Goal: Task Accomplishment & Management: Manage account settings

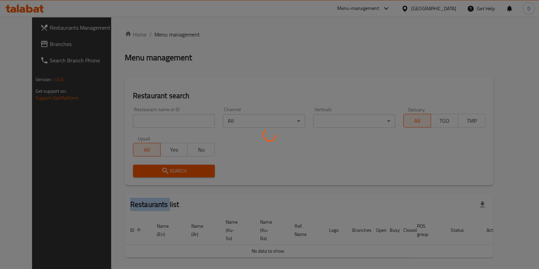
click at [148, 118] on div at bounding box center [269, 134] width 539 height 269
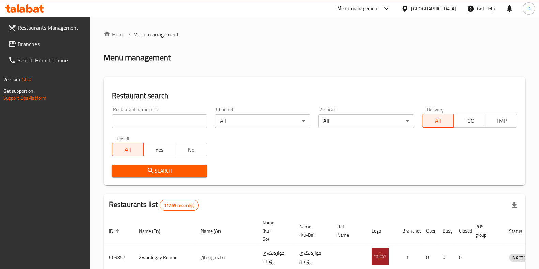
click at [148, 120] on input "search" at bounding box center [159, 121] width 95 height 14
click button "Search" at bounding box center [159, 171] width 95 height 13
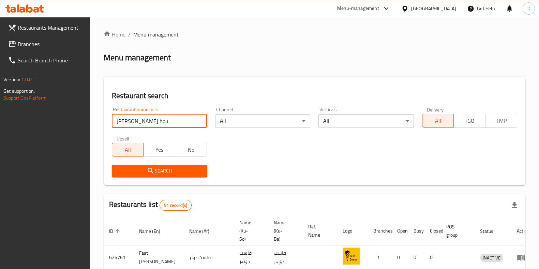
type input "[PERSON_NAME] hou"
click button "Search" at bounding box center [159, 171] width 95 height 13
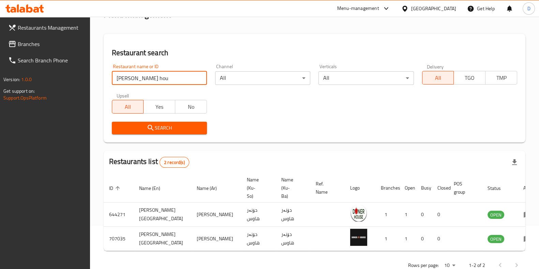
scroll to position [54, 0]
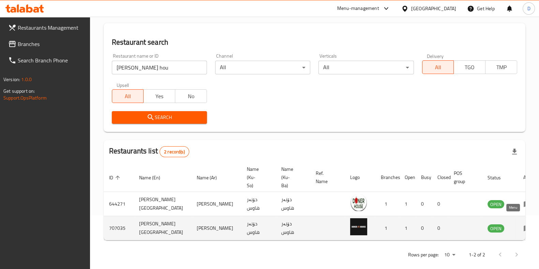
click at [524, 226] on icon "enhanced table" at bounding box center [528, 229] width 8 height 6
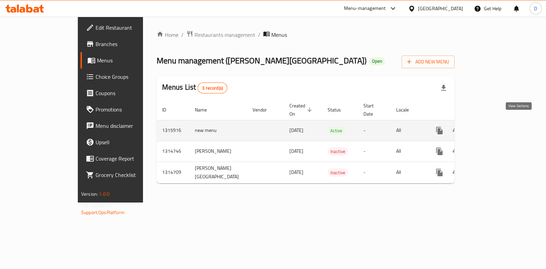
click at [493, 127] on icon "enhanced table" at bounding box center [488, 131] width 8 height 8
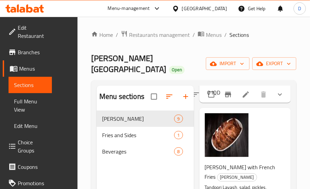
scroll to position [939, 0]
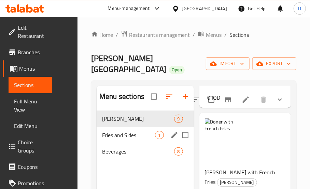
click at [134, 132] on div "Fries and Sides 1" at bounding box center [145, 135] width 97 height 16
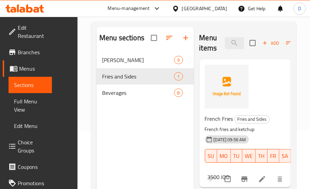
scroll to position [43, 0]
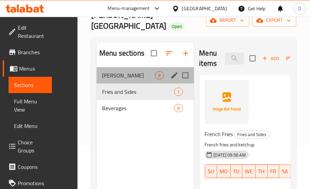
click at [129, 71] on span "[PERSON_NAME]" at bounding box center [128, 75] width 53 height 8
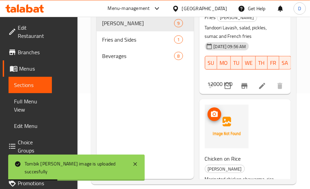
scroll to position [1190, 0]
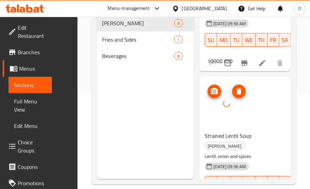
click at [230, 82] on div at bounding box center [227, 104] width 44 height 44
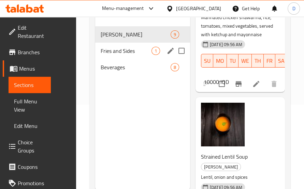
click at [124, 47] on span "Fries and Sides" at bounding box center [126, 51] width 51 height 8
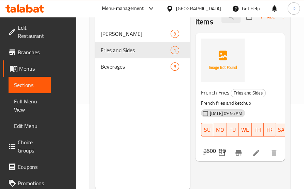
scroll to position [15, 0]
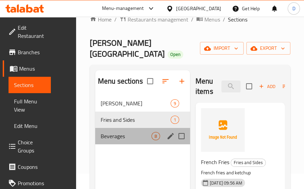
click at [129, 132] on div "Beverages 8" at bounding box center [142, 136] width 95 height 16
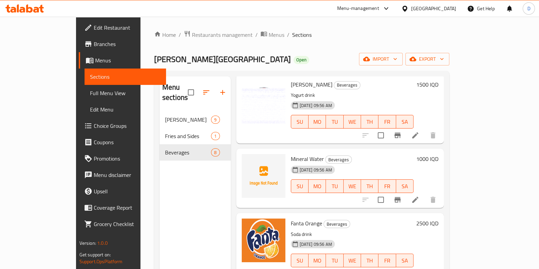
scroll to position [42, 0]
